Goal: Task Accomplishment & Management: Complete application form

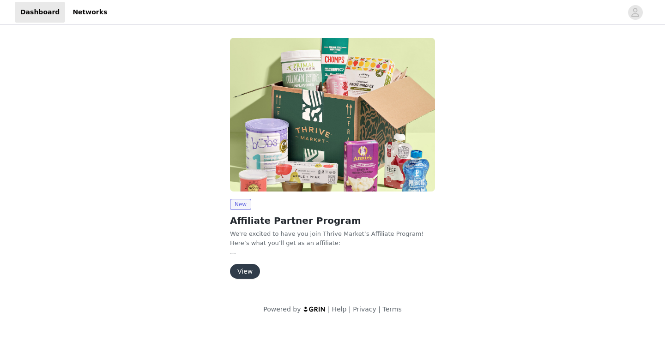
click at [248, 271] on button "View" at bounding box center [245, 271] width 30 height 15
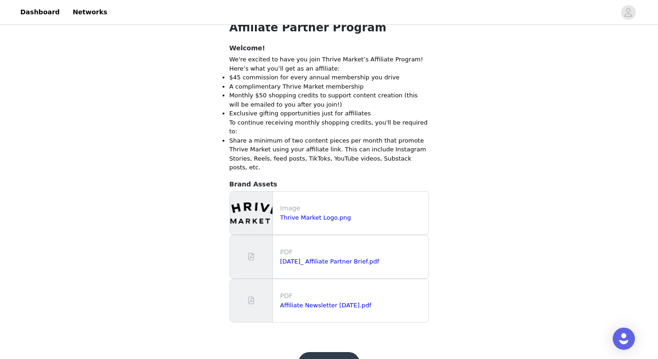
scroll to position [272, 0]
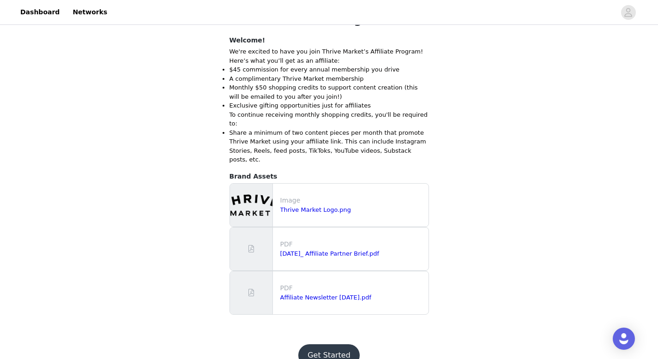
click at [340, 344] on button "Get Started" at bounding box center [328, 355] width 61 height 22
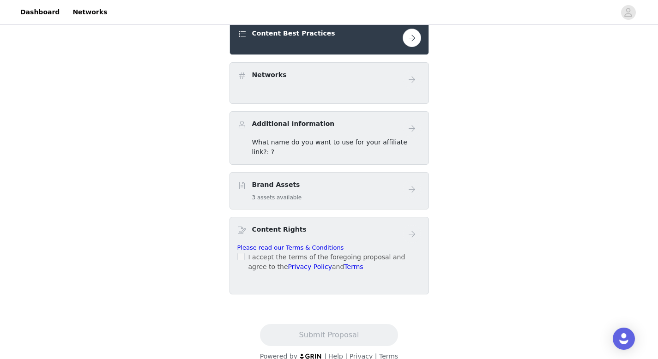
scroll to position [262, 0]
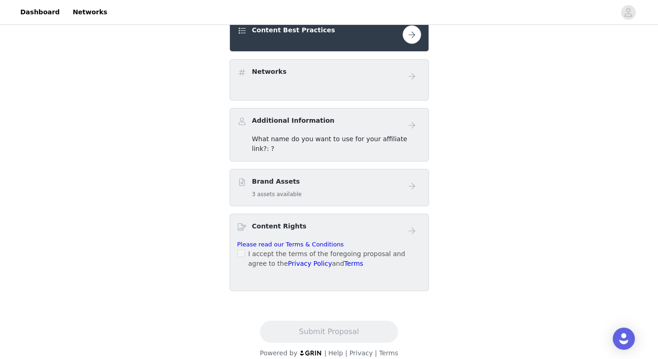
click at [396, 44] on div "Content Best Practices" at bounding box center [328, 35] width 199 height 34
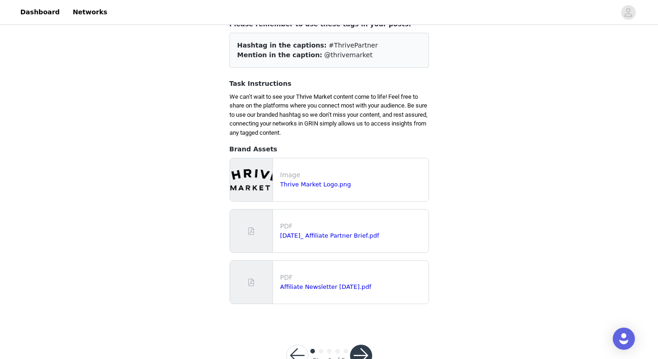
scroll to position [96, 0]
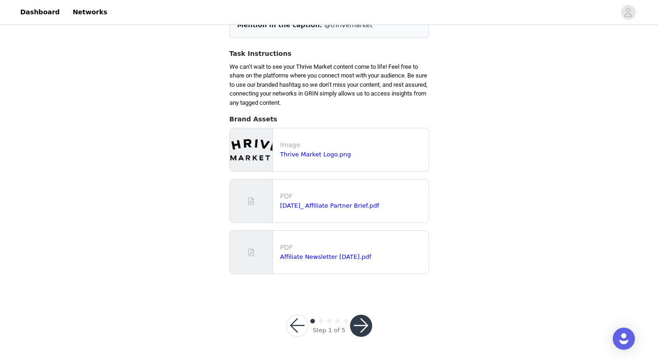
click at [371, 316] on div at bounding box center [361, 326] width 22 height 22
click at [360, 328] on button "button" at bounding box center [361, 326] width 22 height 22
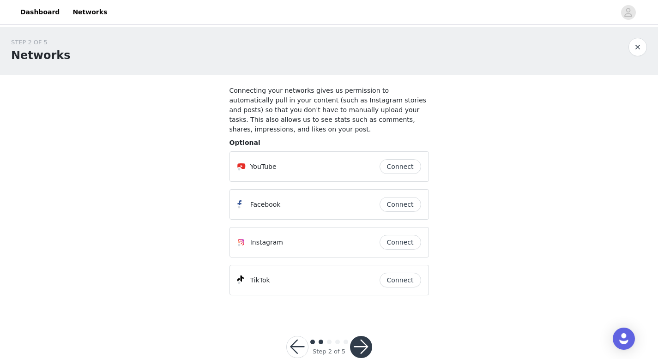
click at [402, 241] on button "Connect" at bounding box center [400, 242] width 42 height 15
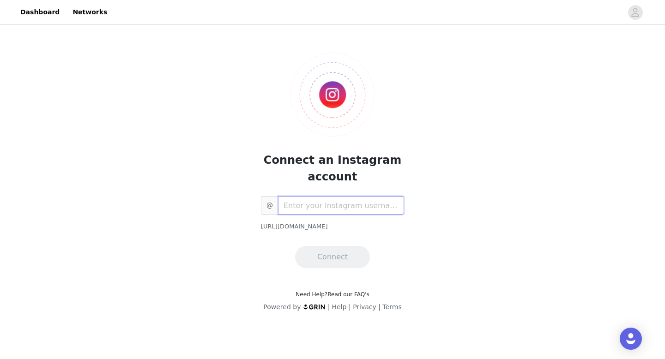
click at [351, 210] on input "text" at bounding box center [341, 205] width 126 height 18
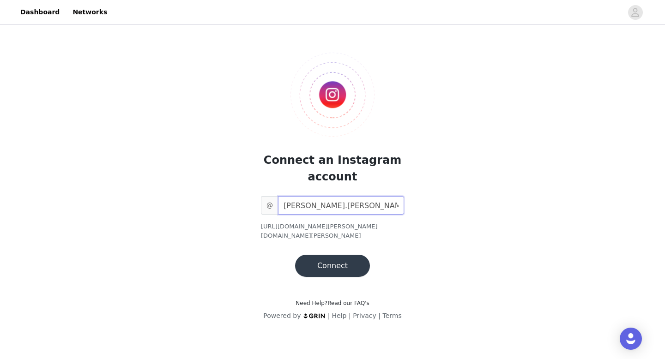
type input "aileen.gisel"
click at [352, 257] on button "Connect" at bounding box center [332, 266] width 75 height 22
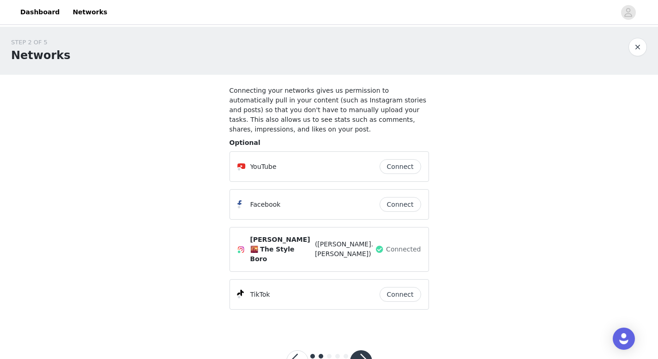
click at [410, 287] on button "Connect" at bounding box center [400, 294] width 42 height 15
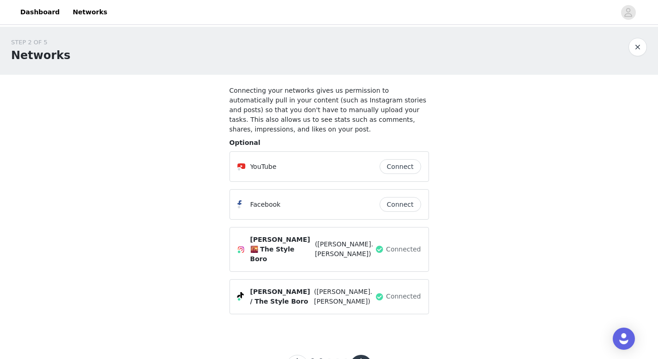
click at [365, 355] on button "button" at bounding box center [361, 366] width 22 height 22
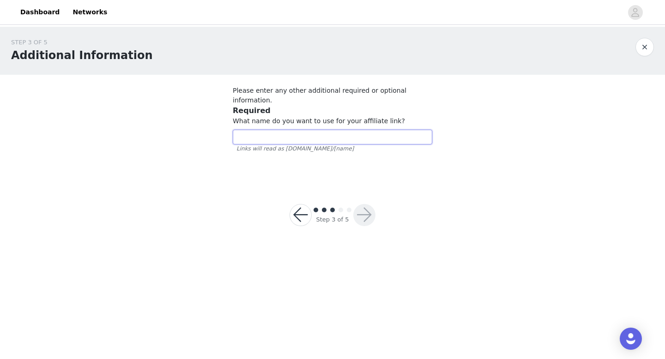
click at [357, 130] on input "text" at bounding box center [332, 137] width 199 height 15
type input "aileen"
click at [365, 204] on button "button" at bounding box center [364, 215] width 22 height 22
